Goal: Information Seeking & Learning: Learn about a topic

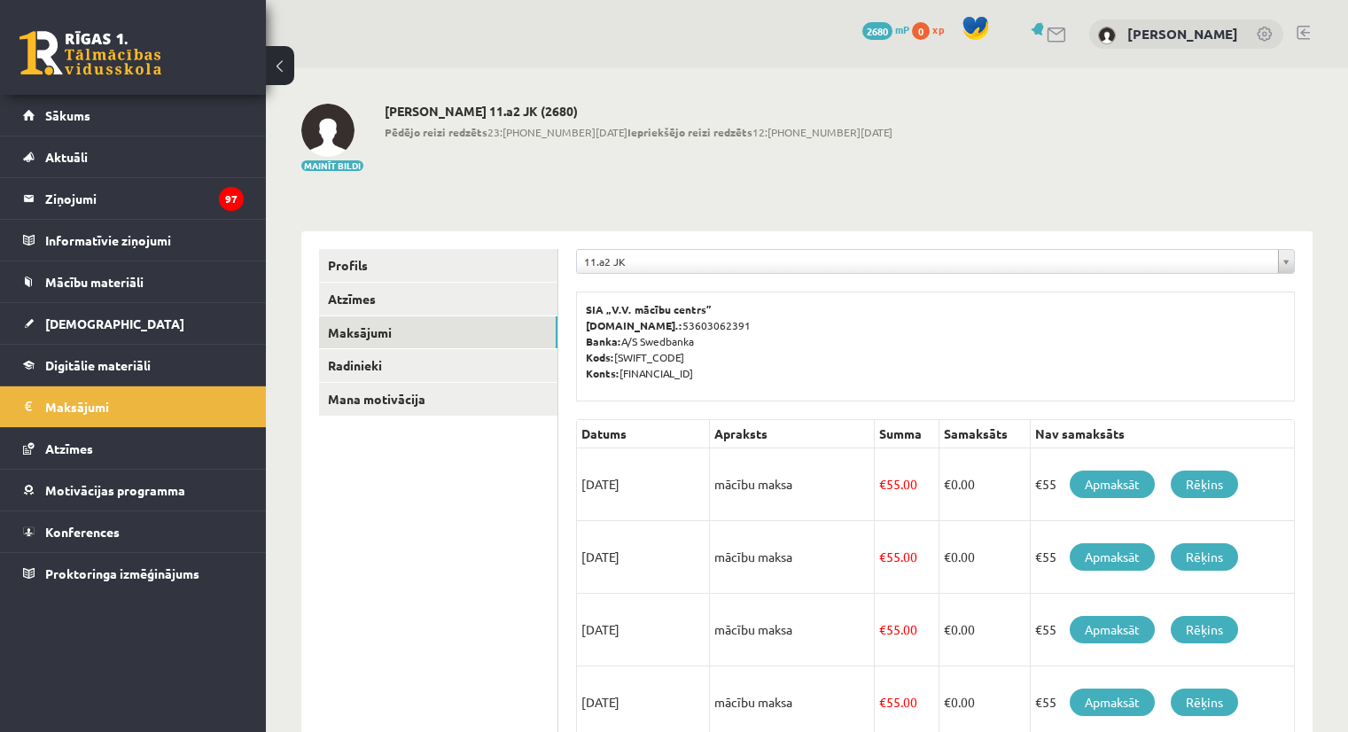
scroll to position [566, 0]
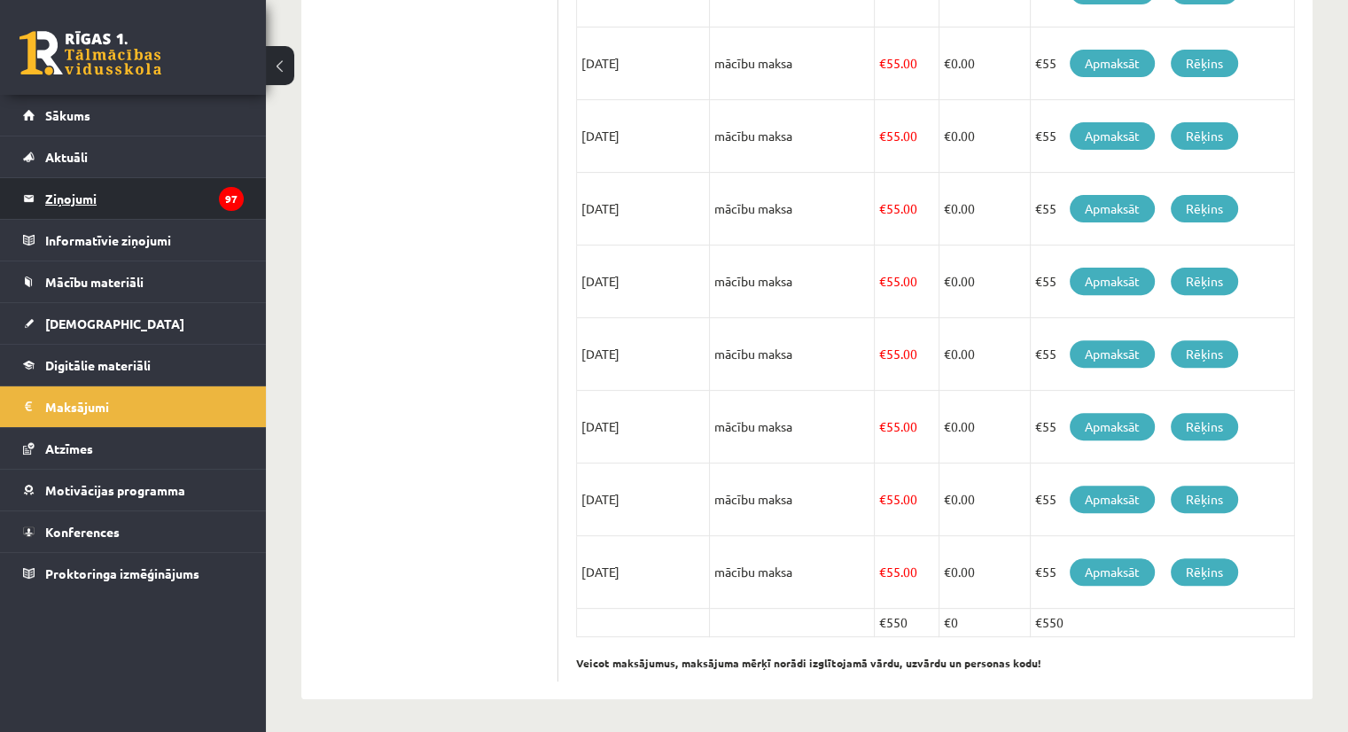
click at [71, 195] on legend "Ziņojumi 97" at bounding box center [144, 198] width 198 height 41
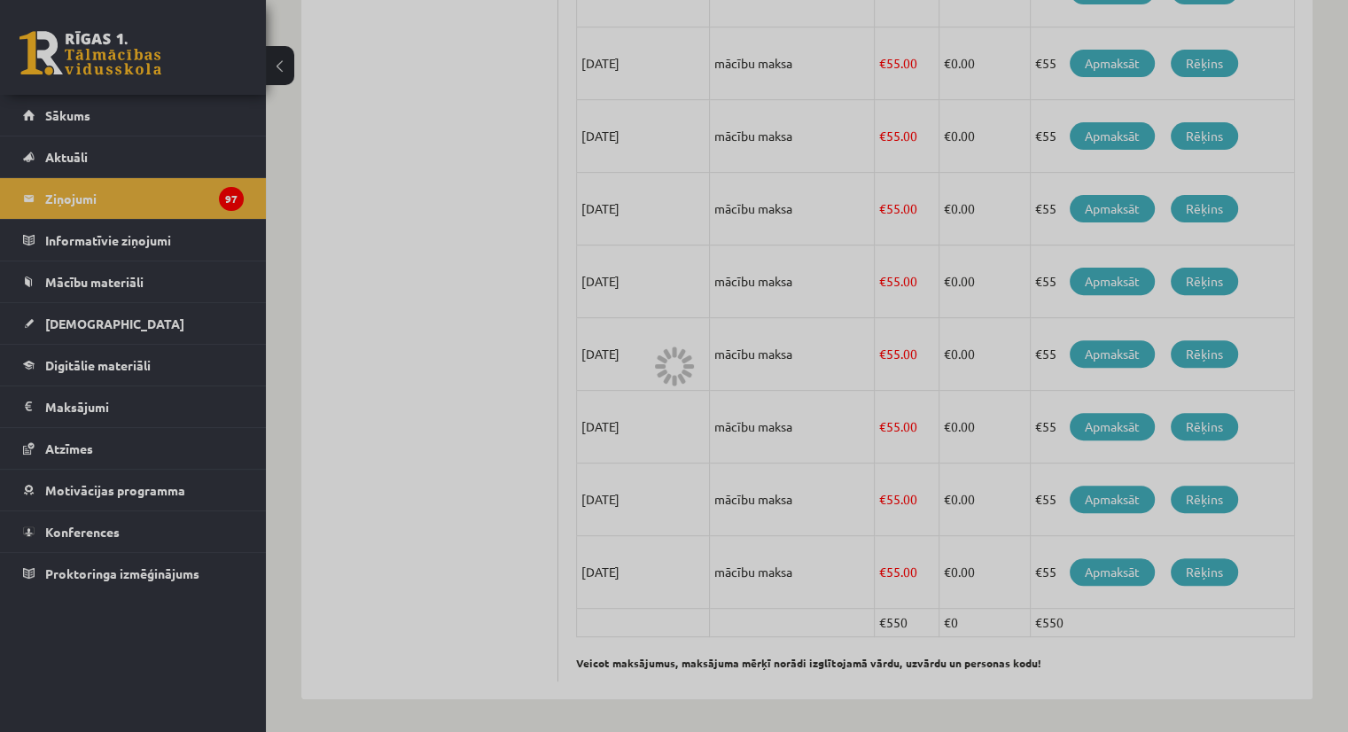
click at [367, 215] on div at bounding box center [674, 366] width 1348 height 732
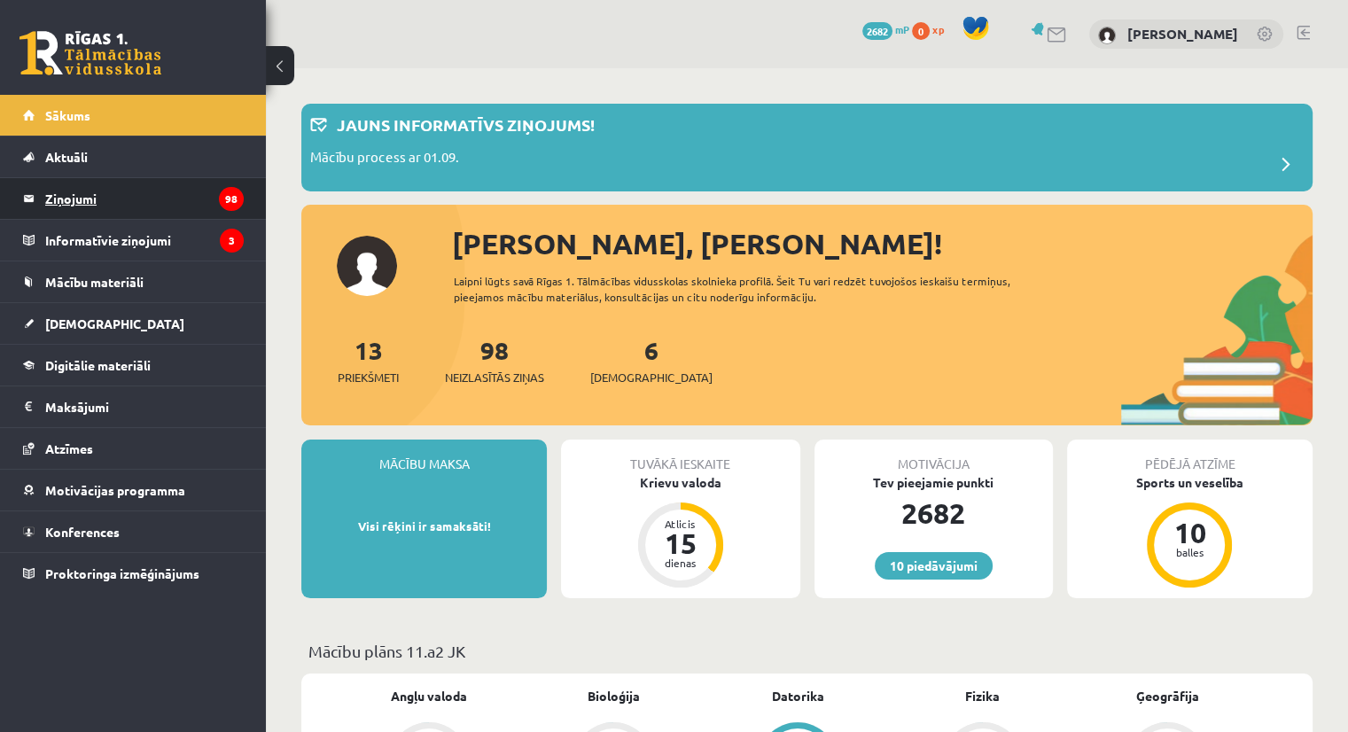
click at [52, 201] on legend "Ziņojumi 98" at bounding box center [144, 198] width 198 height 41
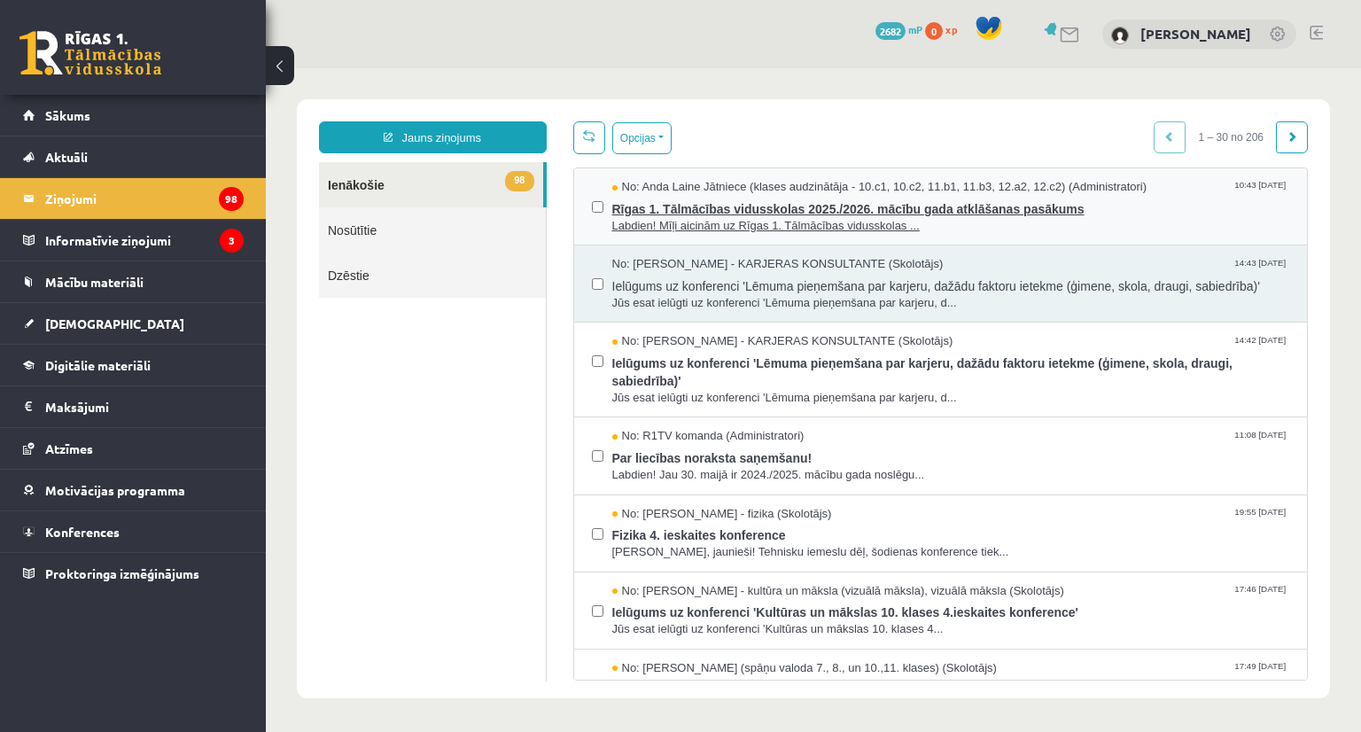
click at [820, 206] on span "Rīgas 1. Tālmācības vidusskolas 2025./2026. mācību gada atklāšanas pasākums" at bounding box center [951, 207] width 678 height 22
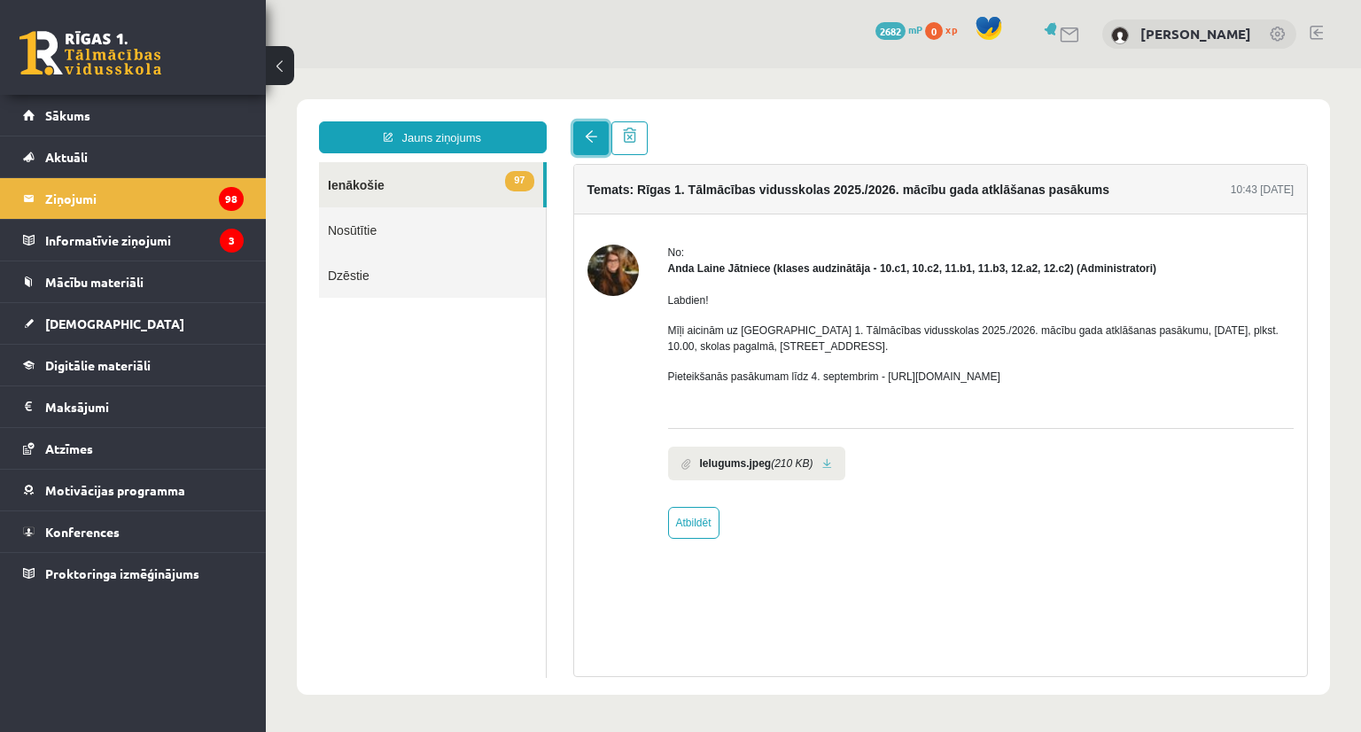
click at [599, 144] on link at bounding box center [590, 138] width 35 height 34
click at [602, 140] on link at bounding box center [590, 138] width 35 height 34
click at [70, 325] on span "[DEMOGRAPHIC_DATA]" at bounding box center [114, 323] width 139 height 16
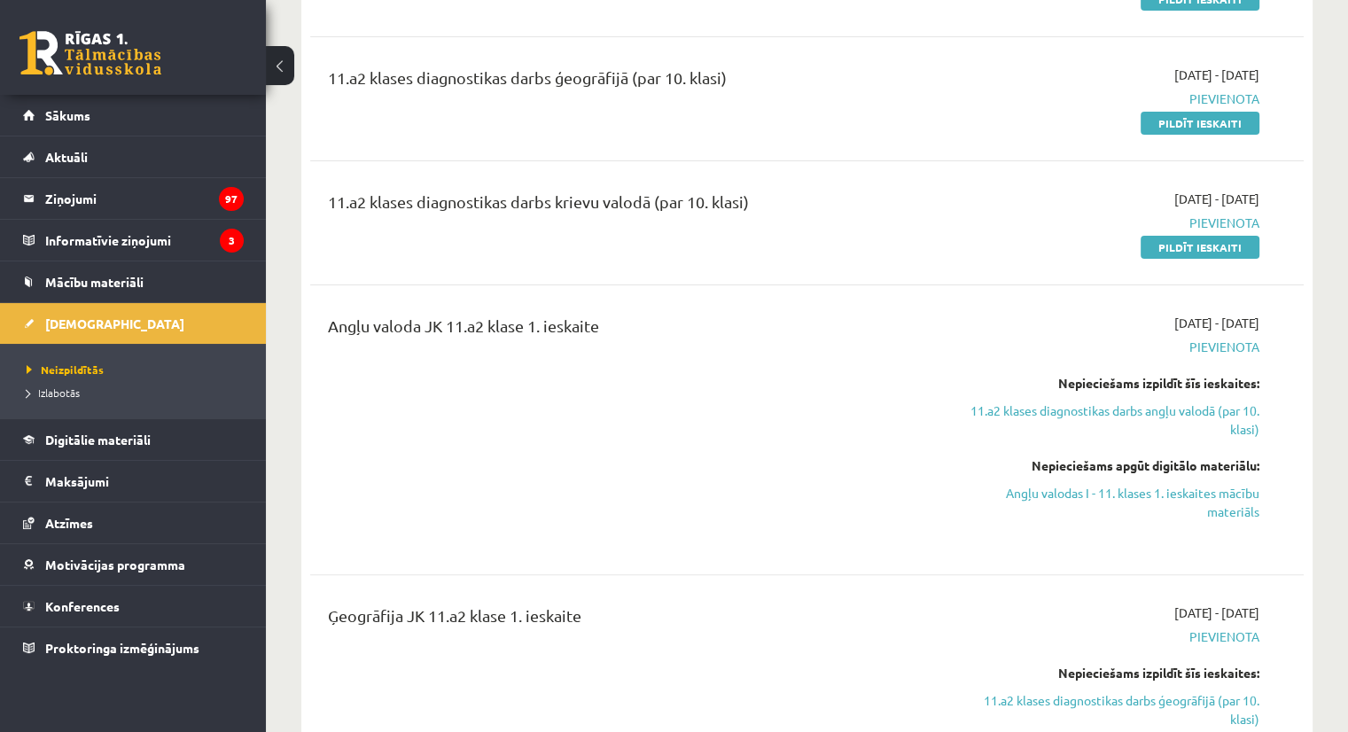
scroll to position [266, 0]
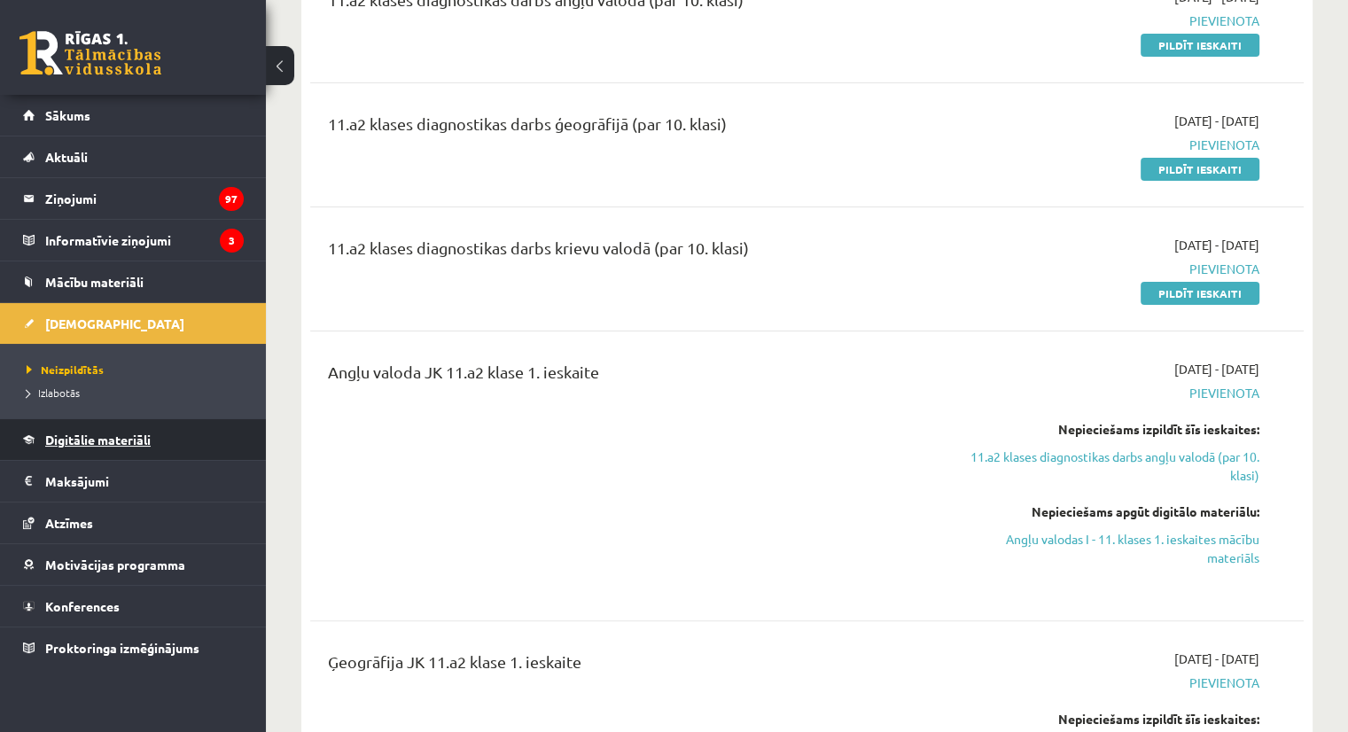
click at [89, 431] on span "Digitālie materiāli" at bounding box center [97, 439] width 105 height 16
